Goal: Task Accomplishment & Management: Manage account settings

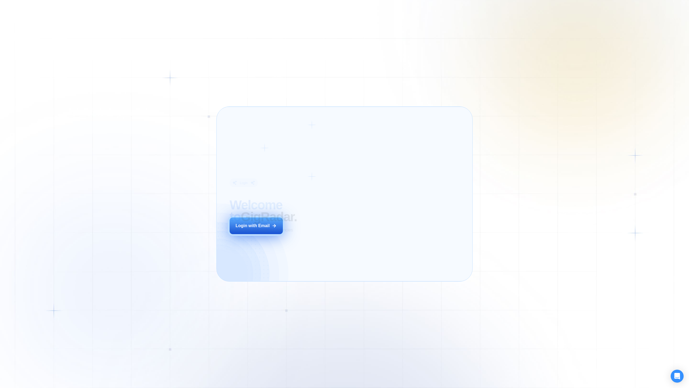
click at [312, 230] on div "Login ‍ Welcome to GigRadar. AI Business Manager for Agencies Login with Email" at bounding box center [284, 193] width 123 height 161
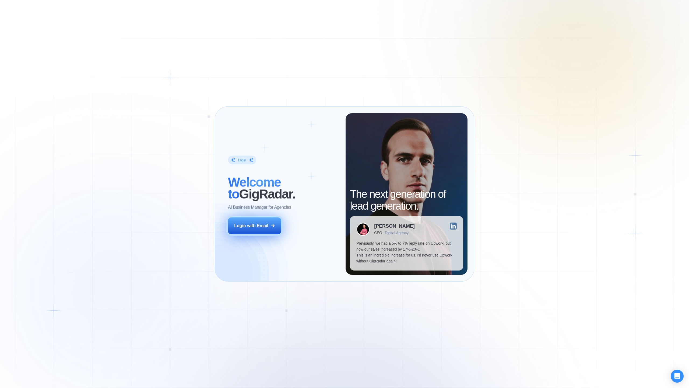
click at [261, 227] on div "Login with Email" at bounding box center [251, 226] width 34 height 6
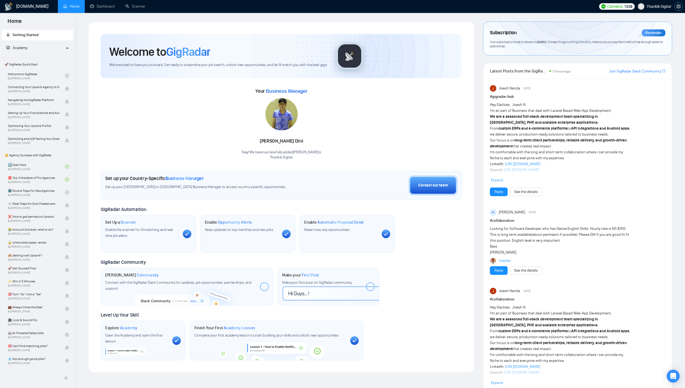
drag, startPoint x: 682, startPoint y: 18, endPoint x: 682, endPoint y: 6, distance: 11.8
click at [682, 6] on button "button" at bounding box center [678, 6] width 9 height 9
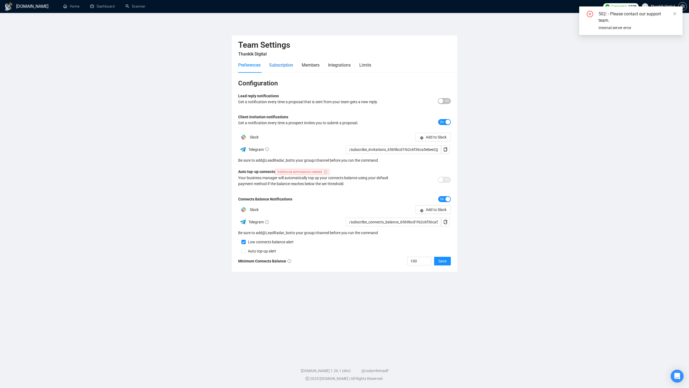
click at [276, 64] on div "Subscription" at bounding box center [281, 65] width 24 height 7
